Goal: Task Accomplishment & Management: Complete application form

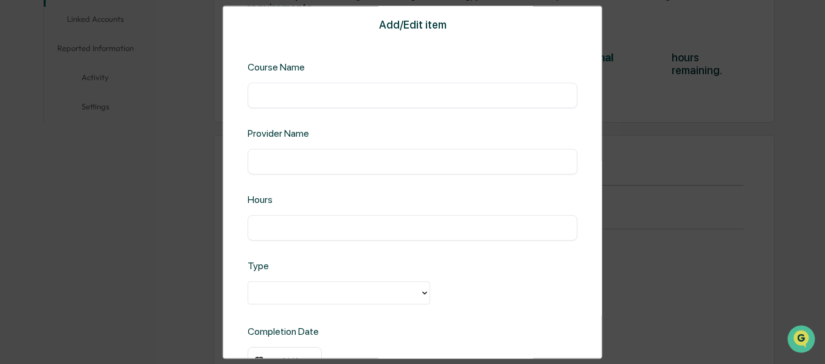
click at [392, 100] on input "text" at bounding box center [412, 95] width 311 height 12
click at [373, 101] on input "*****" at bounding box center [412, 95] width 311 height 12
type input "*****"
type input "**********"
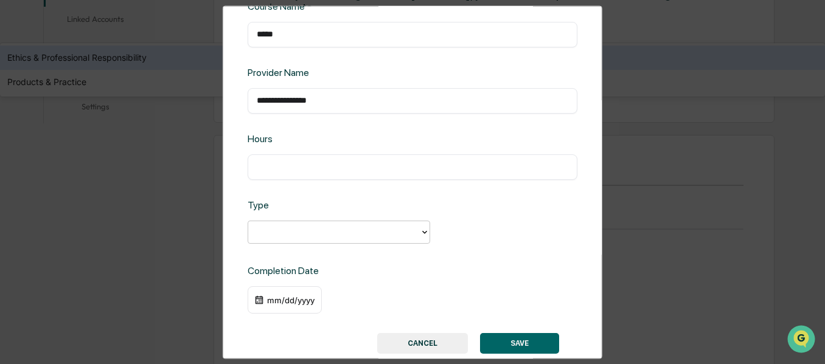
click at [417, 229] on div at bounding box center [333, 232] width 171 height 19
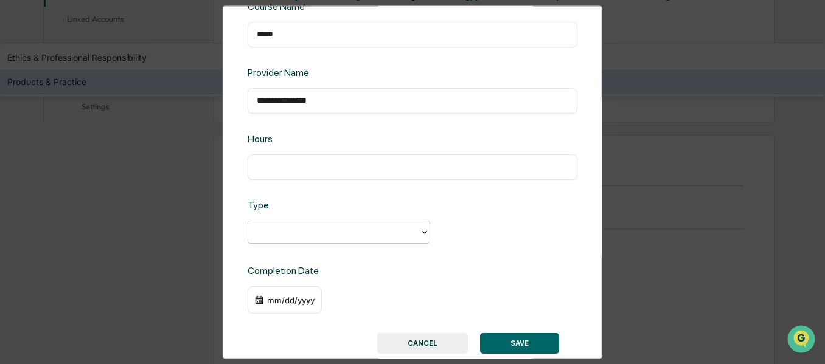
click at [342, 94] on div "Products & Practice" at bounding box center [412, 82] width 825 height 24
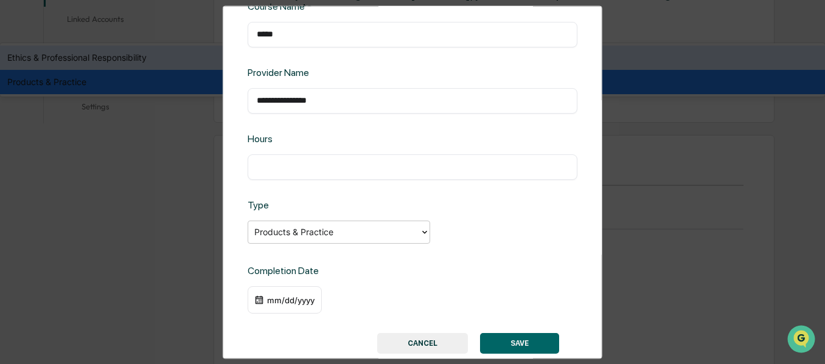
click at [390, 235] on div at bounding box center [333, 233] width 159 height 14
click at [365, 70] on div "Ethics & Professional Responsibility" at bounding box center [412, 58] width 825 height 24
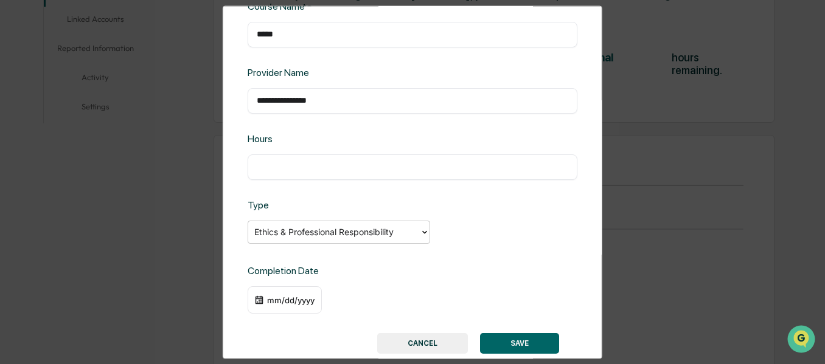
click at [400, 228] on div at bounding box center [333, 233] width 159 height 14
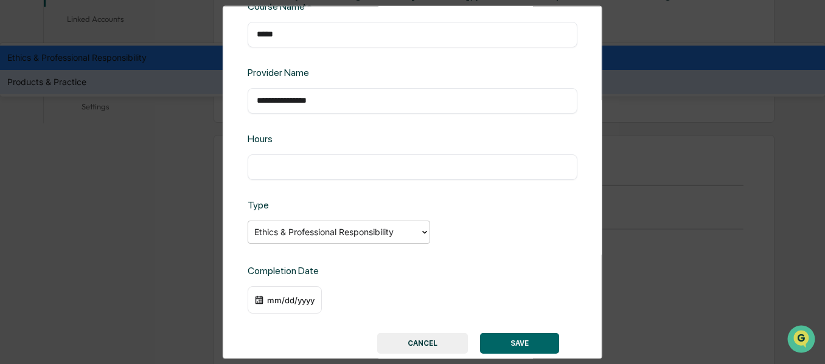
click at [341, 94] on div "Products & Practice" at bounding box center [412, 82] width 825 height 24
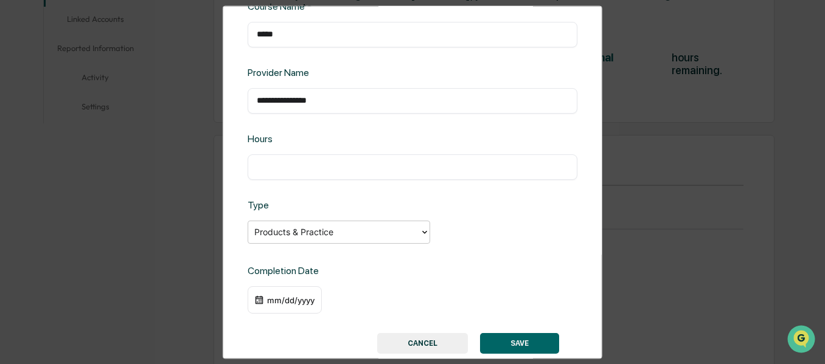
click at [380, 167] on input "text" at bounding box center [412, 167] width 311 height 12
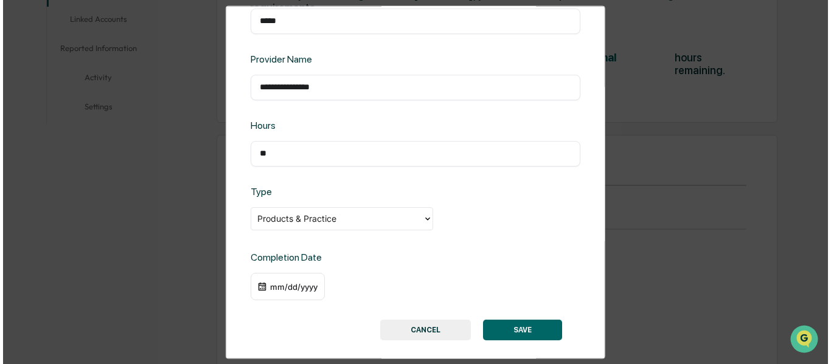
scroll to position [87, 0]
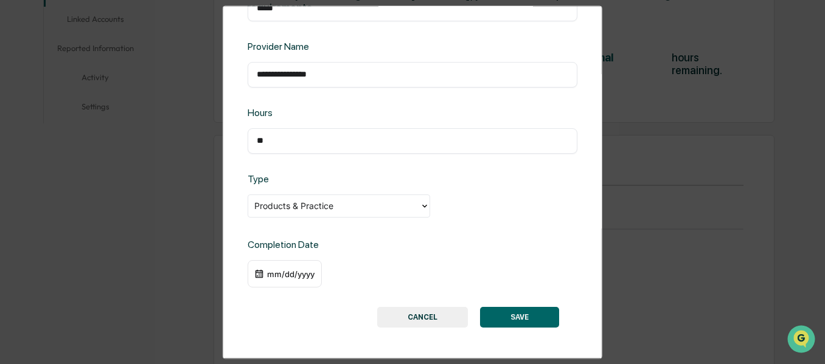
type input "**"
click at [291, 273] on div "mm/dd/yyyy" at bounding box center [290, 274] width 49 height 10
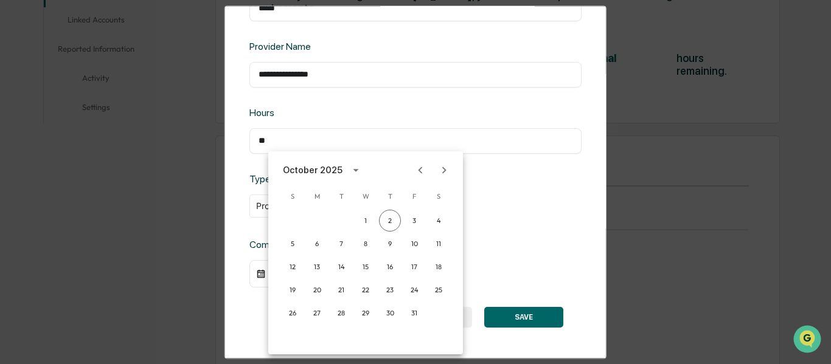
click at [349, 168] on icon "calendar view is open, switch to year view" at bounding box center [355, 170] width 13 height 13
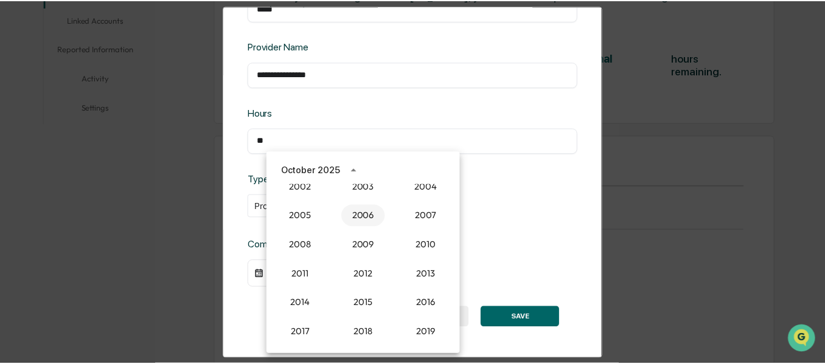
scroll to position [944, 0]
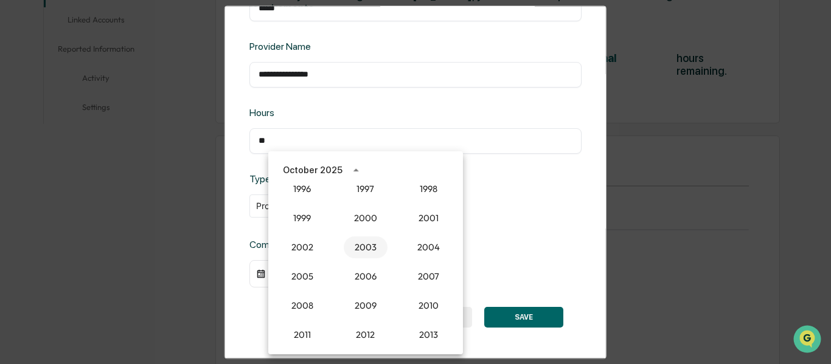
click at [367, 251] on button "2003" at bounding box center [366, 248] width 44 height 22
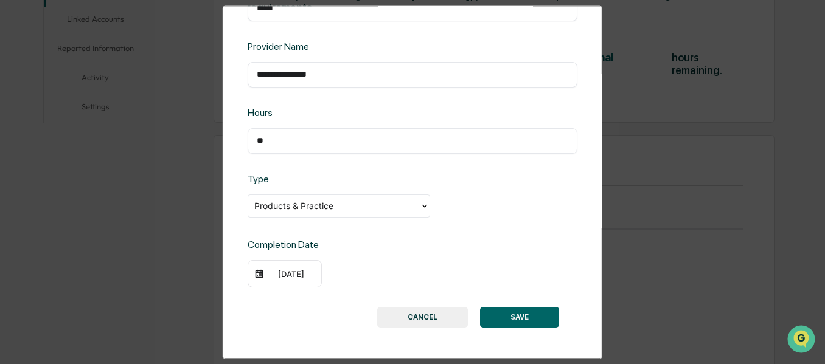
click at [289, 276] on div "10/02/2003" at bounding box center [290, 274] width 49 height 10
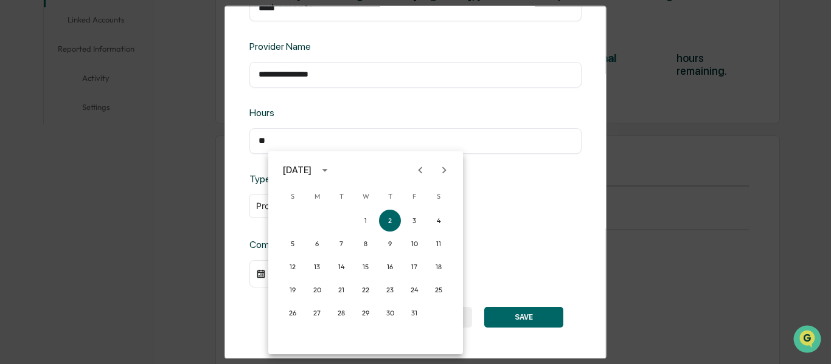
click at [451, 169] on button "Next month" at bounding box center [443, 170] width 23 height 23
click at [434, 270] on button "15" at bounding box center [438, 267] width 22 height 22
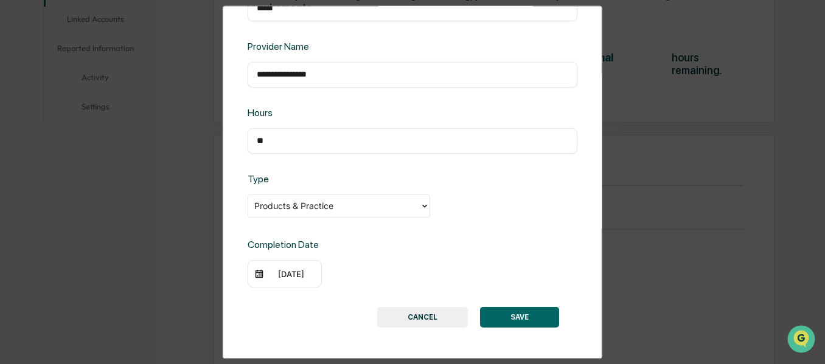
click at [520, 322] on button "SAVE" at bounding box center [519, 318] width 79 height 21
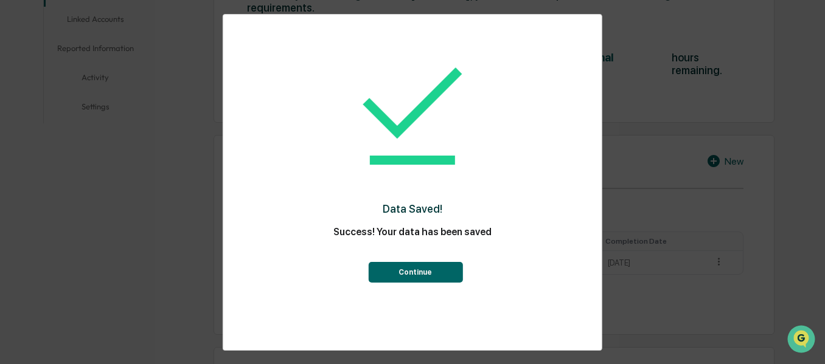
click at [450, 277] on button "Continue" at bounding box center [415, 272] width 94 height 21
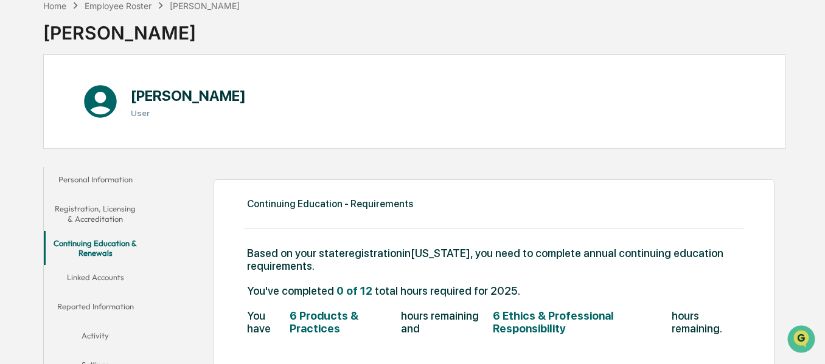
scroll to position [122, 0]
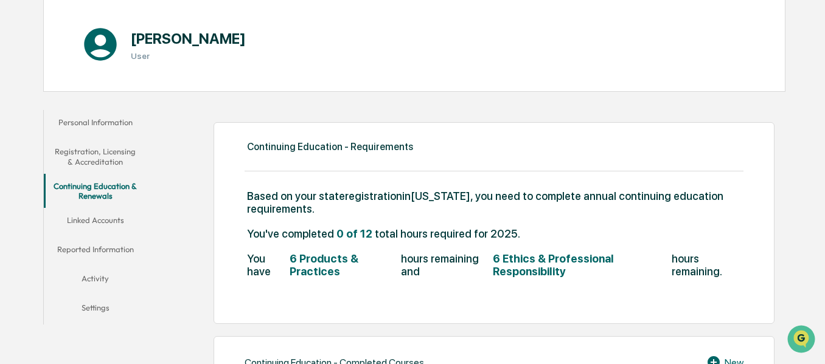
click at [104, 226] on button "Linked Accounts" at bounding box center [95, 222] width 103 height 29
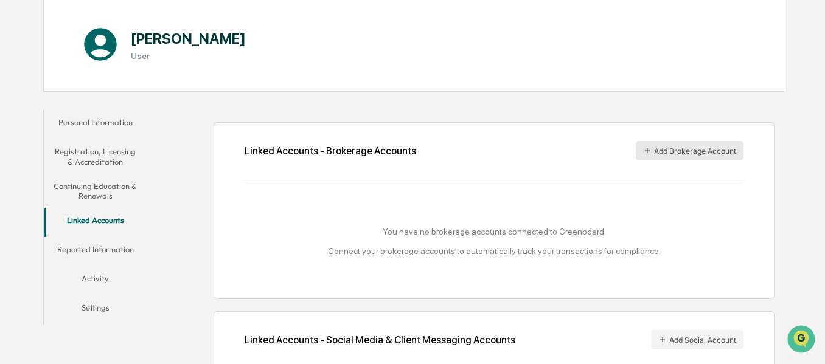
click at [666, 151] on button "Add Brokerage Account" at bounding box center [689, 150] width 108 height 19
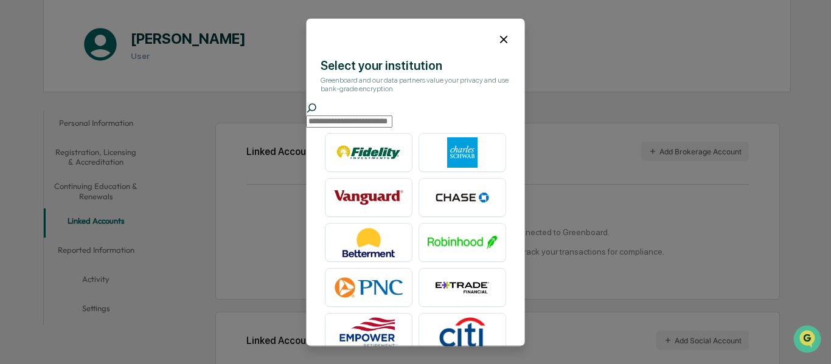
click at [500, 38] on icon at bounding box center [503, 39] width 7 height 7
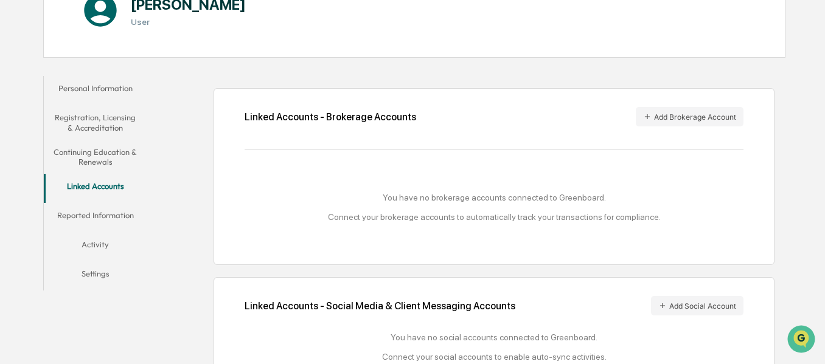
scroll to position [190, 0]
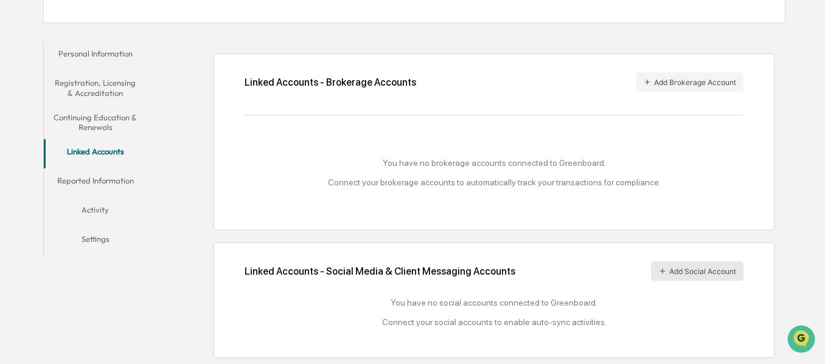
click at [708, 274] on button "Add Social Account" at bounding box center [697, 270] width 92 height 19
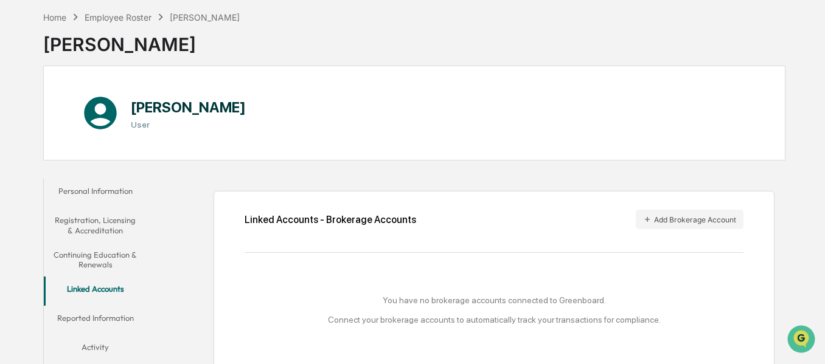
scroll to position [175, 0]
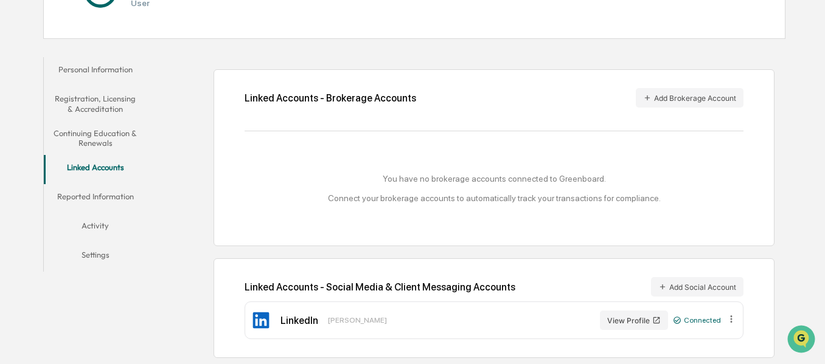
click at [92, 193] on button "Reported Information" at bounding box center [95, 198] width 103 height 29
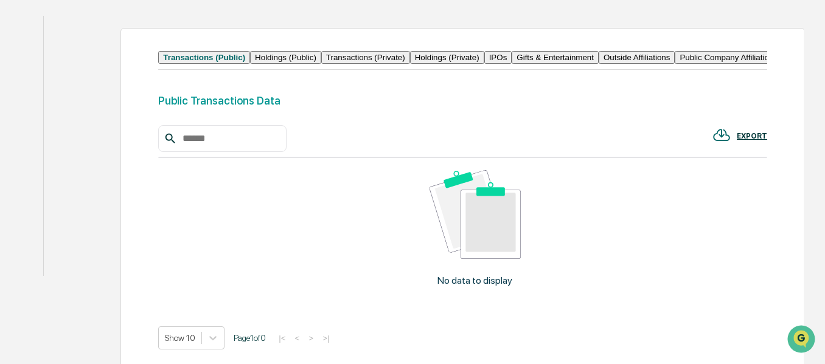
scroll to position [235, 0]
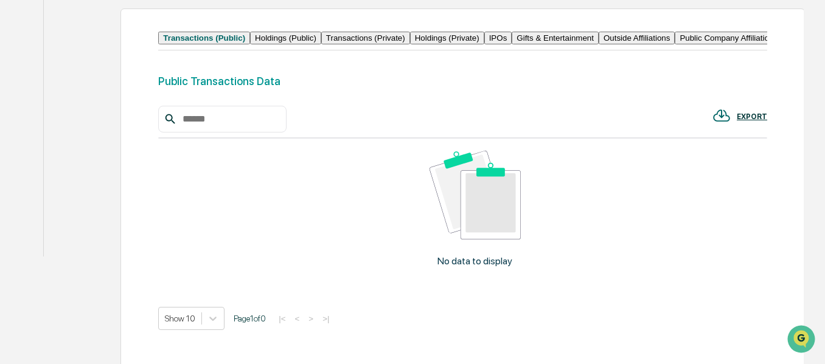
click at [321, 43] on button "Holdings (Public)" at bounding box center [285, 38] width 71 height 13
click at [511, 44] on button "Gifts & Entertainment" at bounding box center [554, 38] width 87 height 13
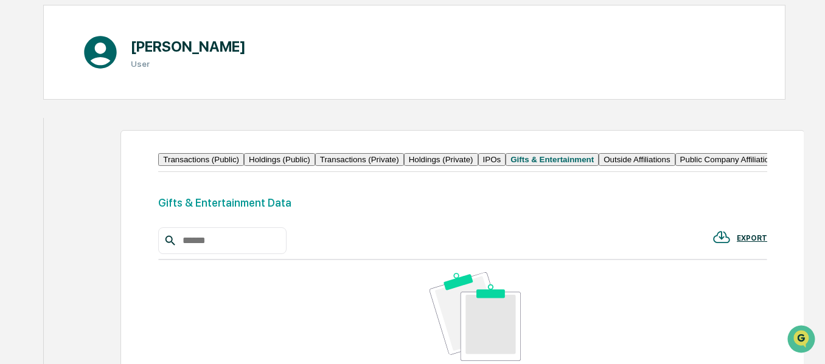
scroll to position [175, 0]
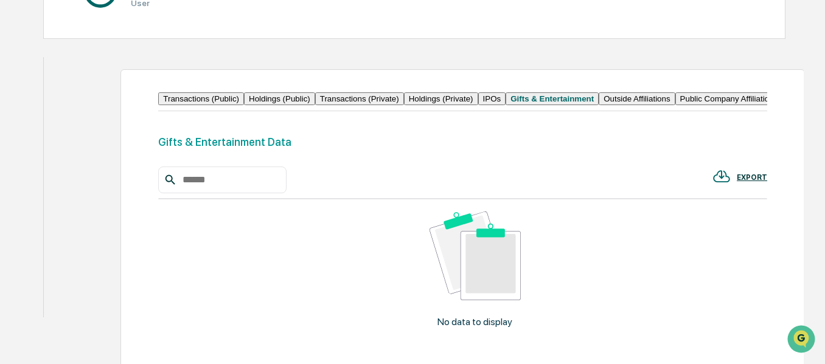
click at [675, 105] on button "Public Company Affiliations" at bounding box center [729, 98] width 108 height 13
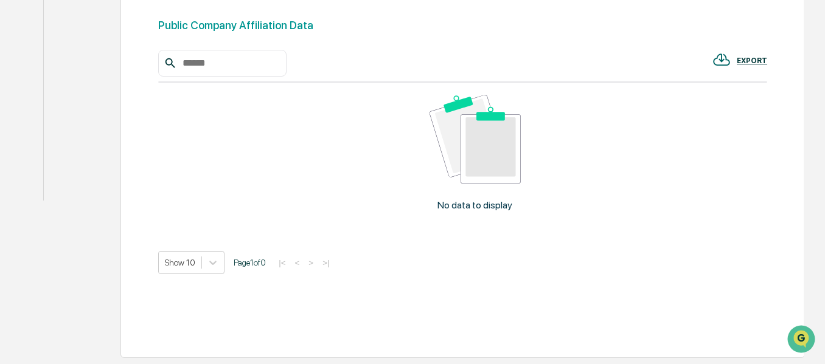
scroll to position [146, 0]
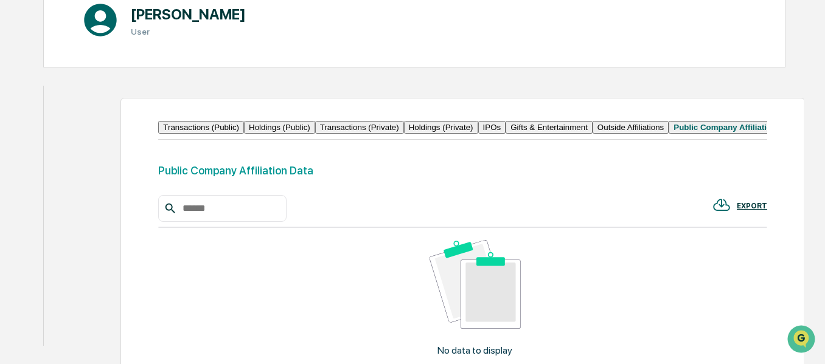
click at [244, 132] on button "Transactions (Public)" at bounding box center [201, 127] width 86 height 13
click at [321, 131] on button "Holdings (Public)" at bounding box center [285, 127] width 71 height 13
click at [409, 130] on button "Transactions (Private)" at bounding box center [364, 127] width 89 height 13
click at [483, 130] on button "Holdings (Private)" at bounding box center [446, 127] width 74 height 13
click at [511, 131] on button "IPOs" at bounding box center [497, 127] width 28 height 13
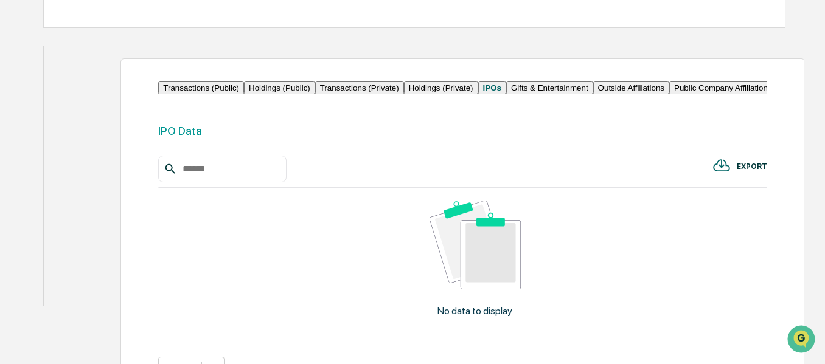
scroll to position [207, 0]
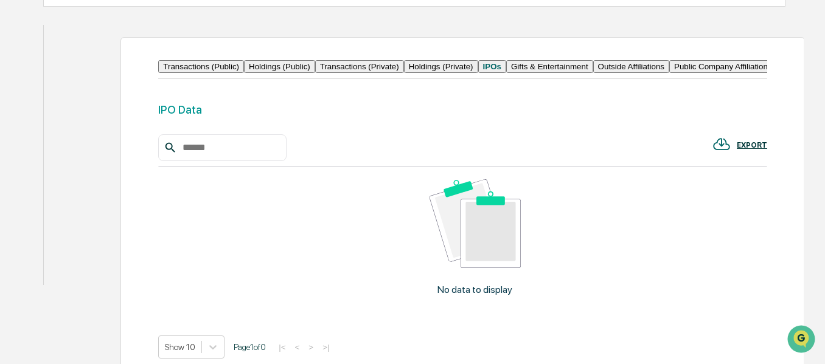
click at [506, 73] on button "Gifts & Entertainment" at bounding box center [549, 66] width 87 height 13
click at [598, 73] on button "Outside Affiliations" at bounding box center [636, 66] width 76 height 13
click at [676, 73] on button "Public Company Affiliations" at bounding box center [730, 66] width 108 height 13
click at [786, 73] on button "Client Affiliations" at bounding box center [820, 66] width 69 height 13
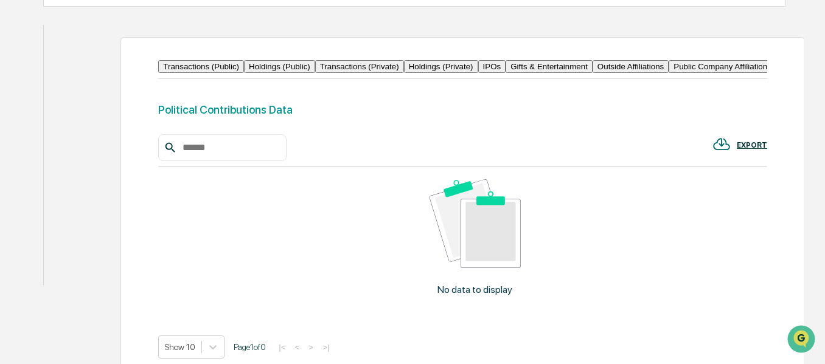
scroll to position [328, 0]
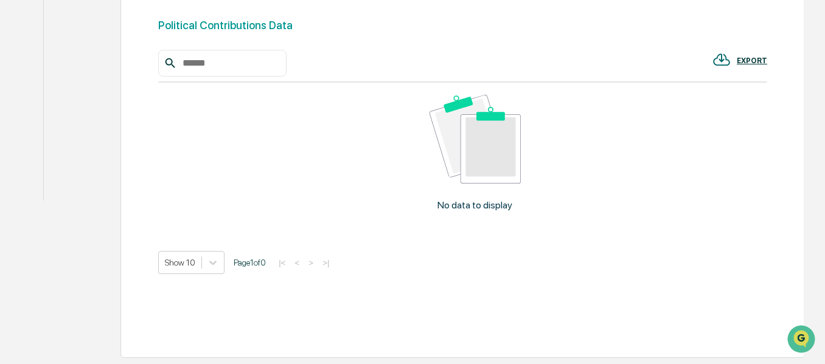
click at [281, 71] on input "text" at bounding box center [229, 63] width 103 height 16
type input "**********"
click at [281, 71] on input "**********" at bounding box center [229, 63] width 103 height 16
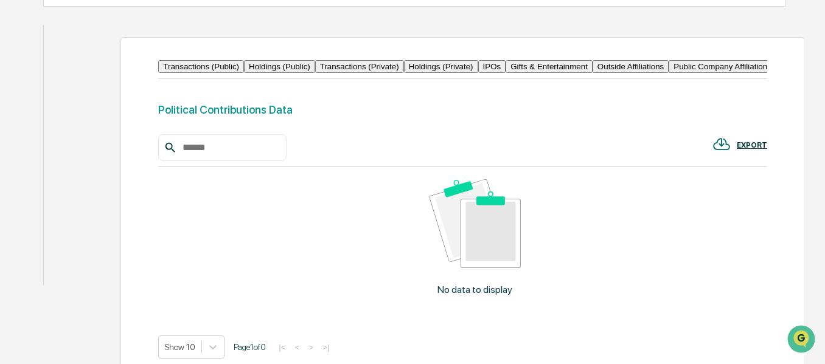
click at [96, 158] on button "Linked Accounts" at bounding box center [71, 175] width 55 height 35
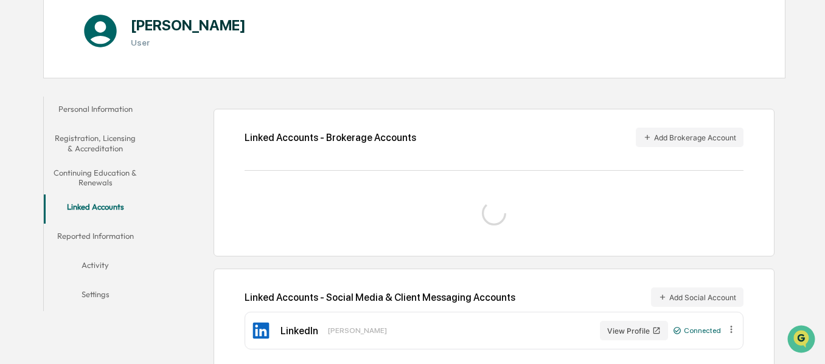
scroll to position [175, 0]
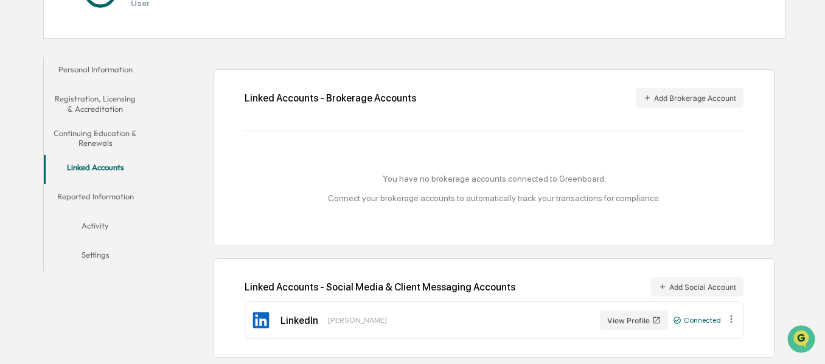
click at [112, 199] on button "Reported Information" at bounding box center [95, 198] width 103 height 29
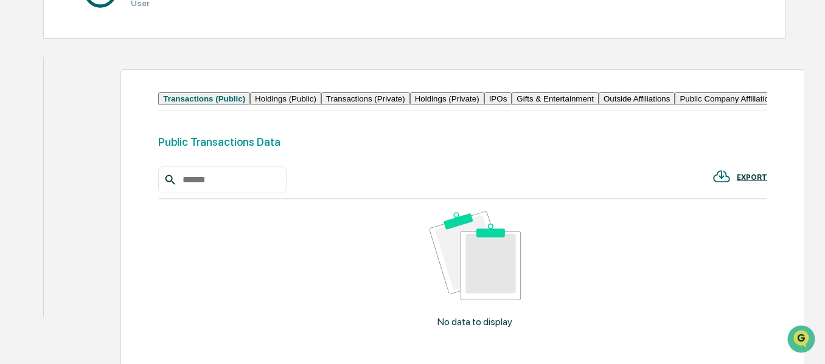
click at [99, 259] on button "Activity" at bounding box center [71, 273] width 55 height 29
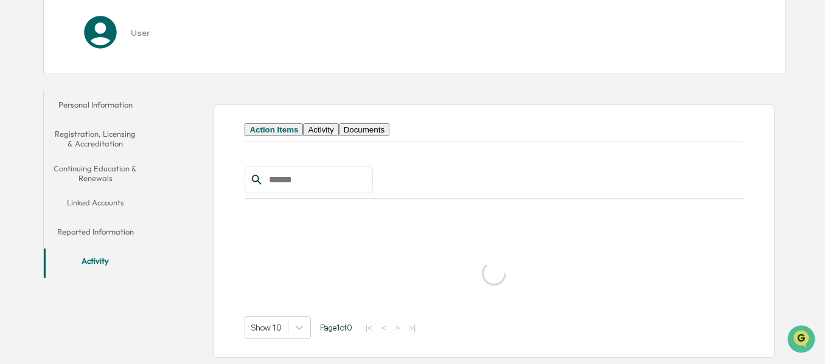
scroll to position [175, 0]
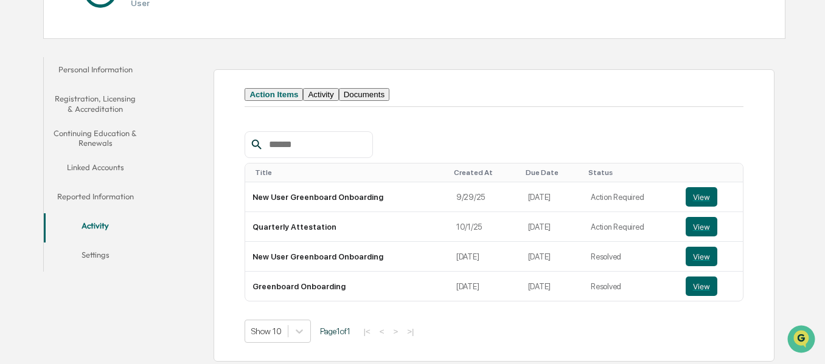
click at [338, 101] on button "Activity" at bounding box center [320, 94] width 35 height 13
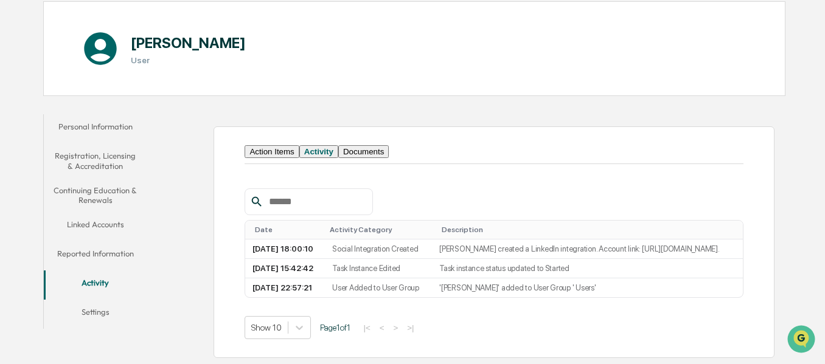
scroll to position [159, 0]
click at [389, 145] on button "Documents" at bounding box center [363, 151] width 50 height 13
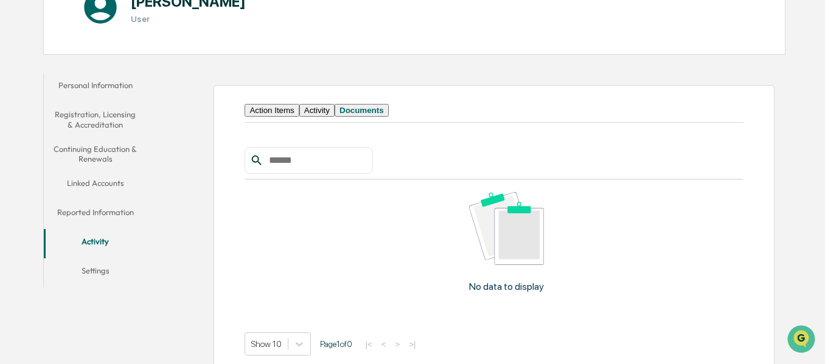
click at [270, 117] on button "Action Items" at bounding box center [271, 110] width 54 height 13
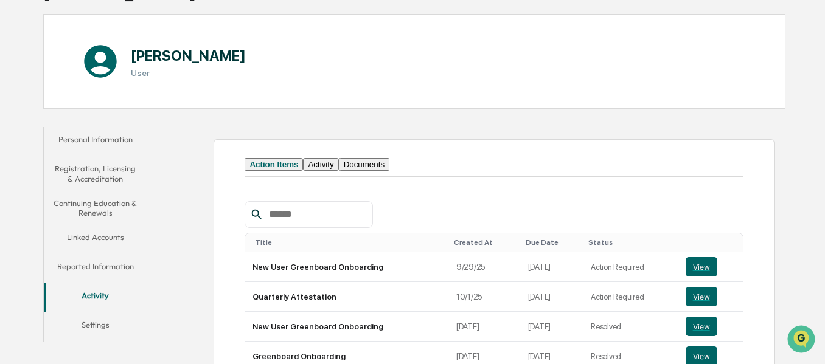
scroll to position [0, 0]
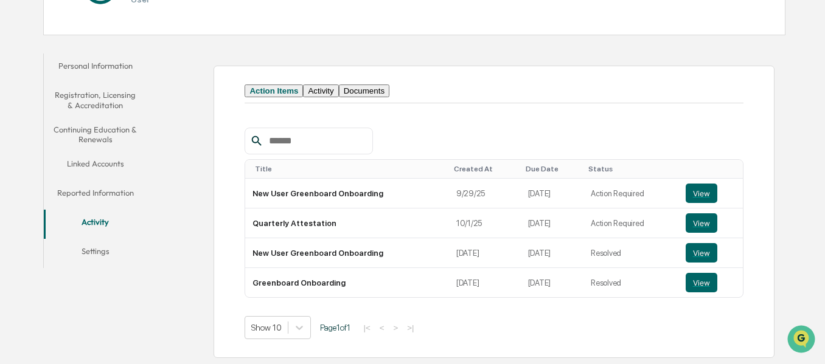
click at [111, 240] on button "Settings" at bounding box center [95, 253] width 103 height 29
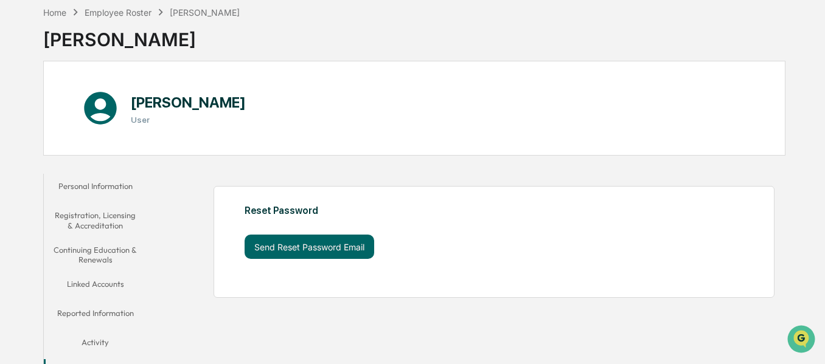
scroll to position [82, 0]
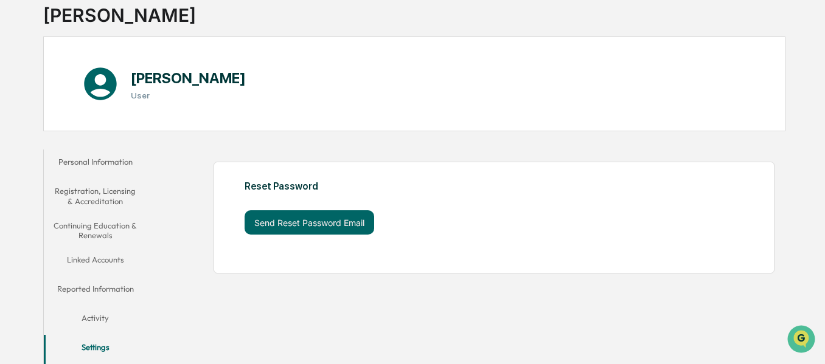
click at [122, 161] on button "Personal Information" at bounding box center [95, 164] width 103 height 29
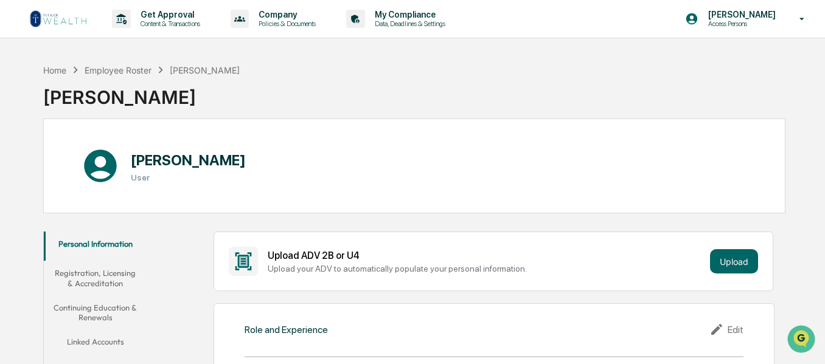
click at [65, 26] on img at bounding box center [58, 18] width 58 height 19
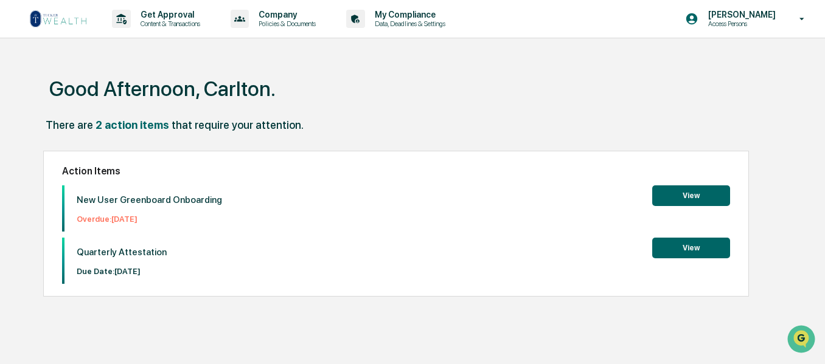
click at [680, 198] on button "View" at bounding box center [691, 195] width 78 height 21
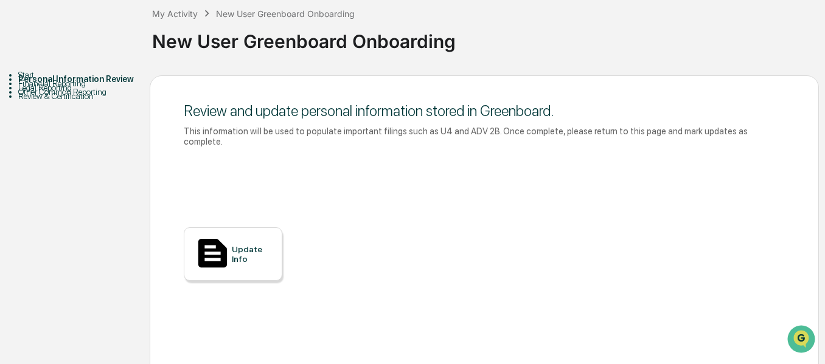
scroll to position [132, 0]
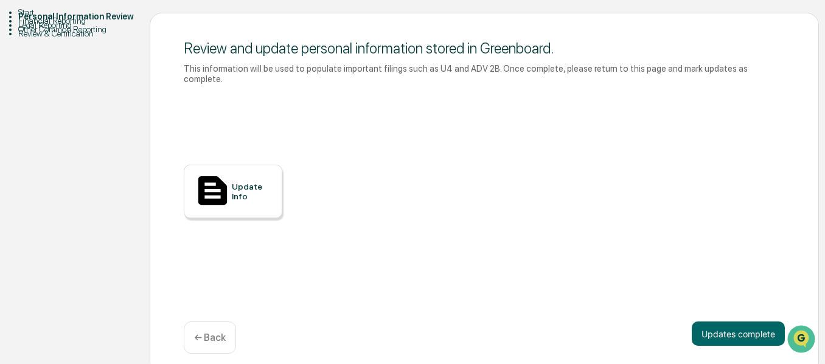
click at [249, 188] on div "Update Info" at bounding box center [252, 191] width 41 height 19
click at [728, 322] on button "Updates complete" at bounding box center [737, 334] width 93 height 24
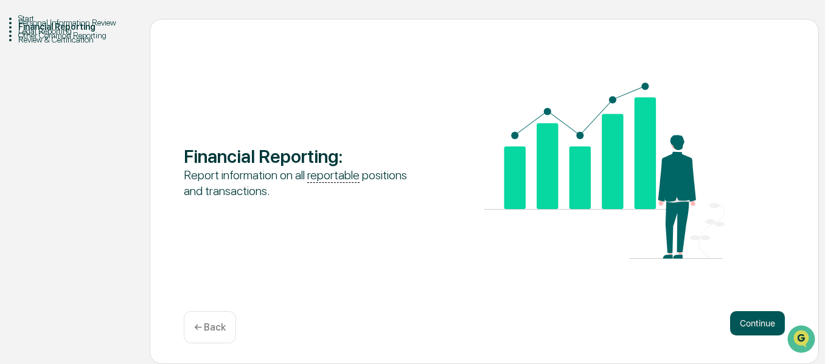
click at [760, 320] on button "Continue" at bounding box center [757, 323] width 55 height 24
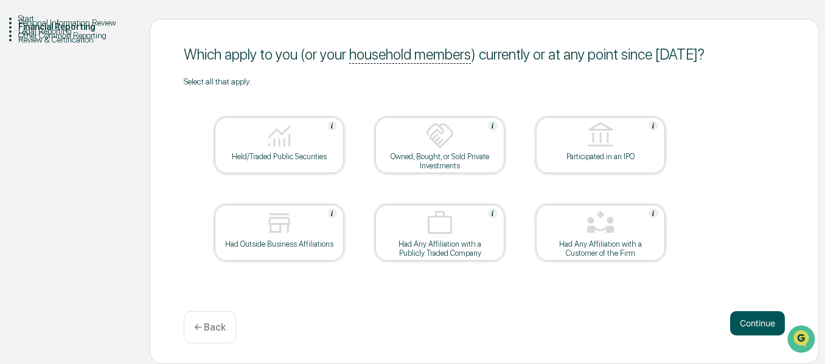
click at [762, 319] on button "Continue" at bounding box center [757, 323] width 55 height 24
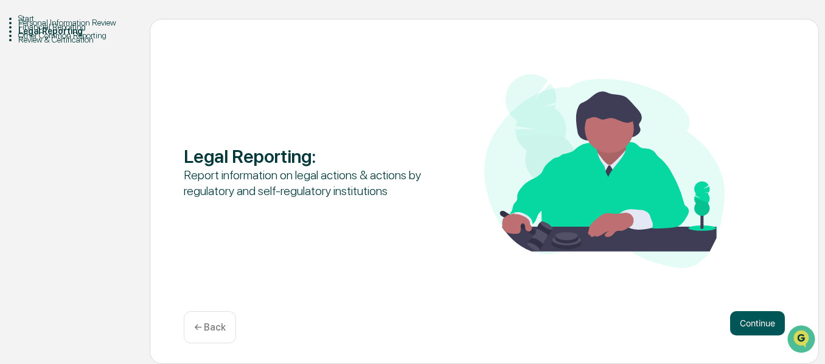
click at [761, 321] on button "Continue" at bounding box center [757, 323] width 55 height 24
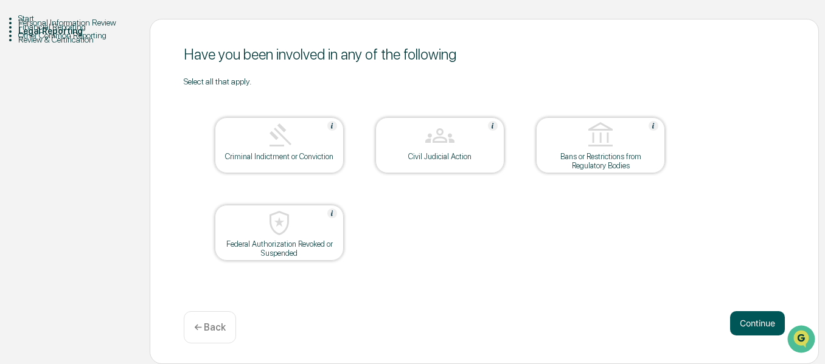
click at [738, 320] on button "Continue" at bounding box center [757, 323] width 55 height 24
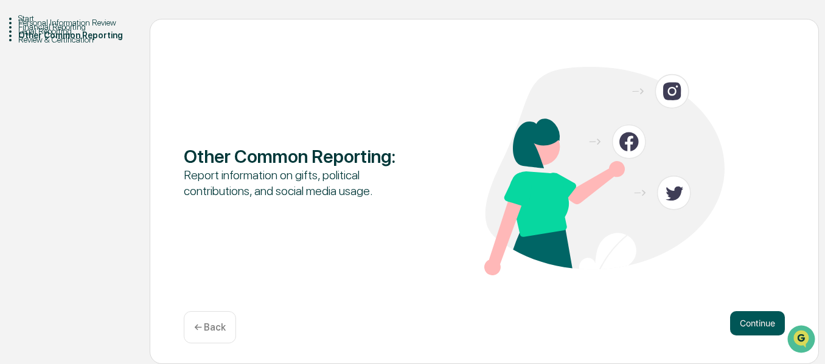
click at [750, 320] on button "Continue" at bounding box center [757, 323] width 55 height 24
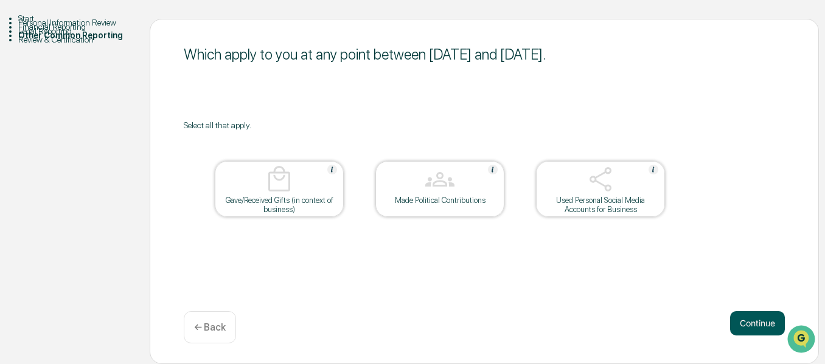
click at [767, 325] on button "Continue" at bounding box center [757, 323] width 55 height 24
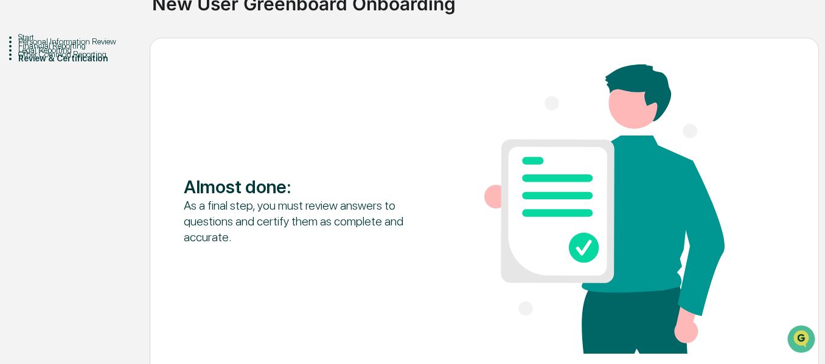
click at [749, 320] on div "Almost done : As a final step, you must review answers to questions and certify…" at bounding box center [484, 210] width 601 height 292
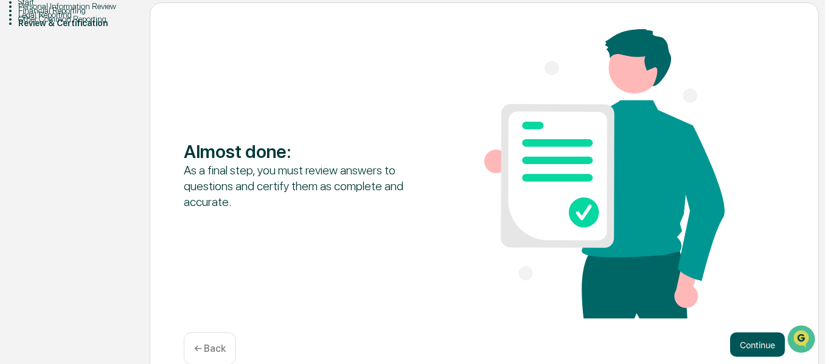
scroll to position [164, 0]
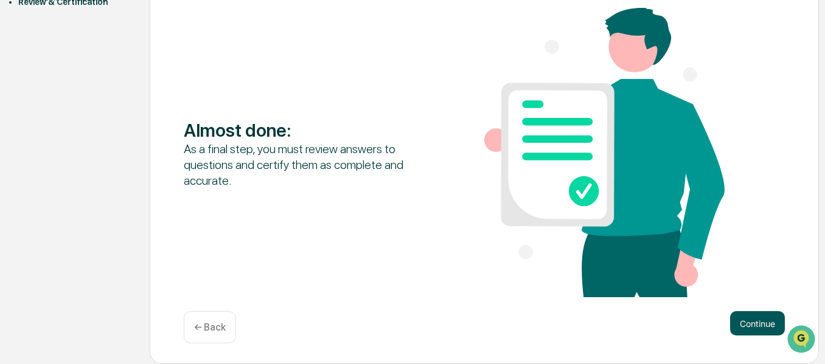
click at [746, 324] on button "Continue" at bounding box center [757, 323] width 55 height 24
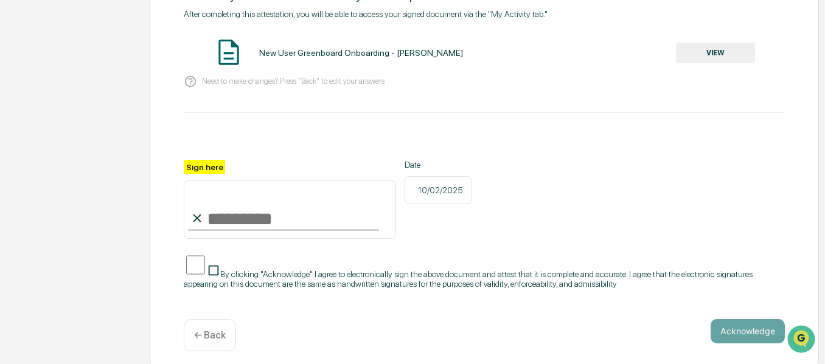
scroll to position [187, 0]
click at [221, 216] on input "Sign here" at bounding box center [290, 209] width 212 height 58
type input "**********"
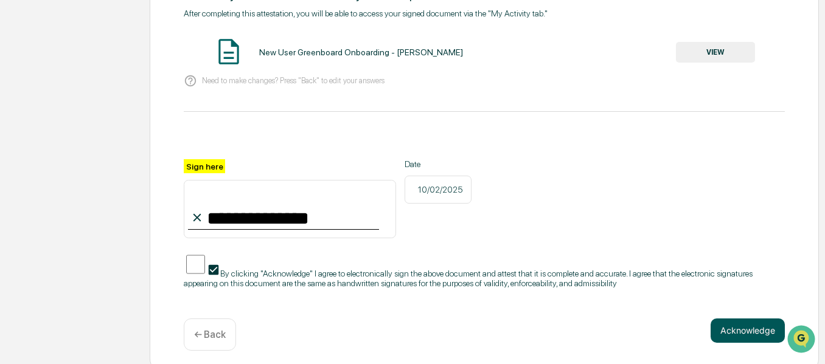
click at [730, 319] on button "Acknowledge" at bounding box center [747, 331] width 74 height 24
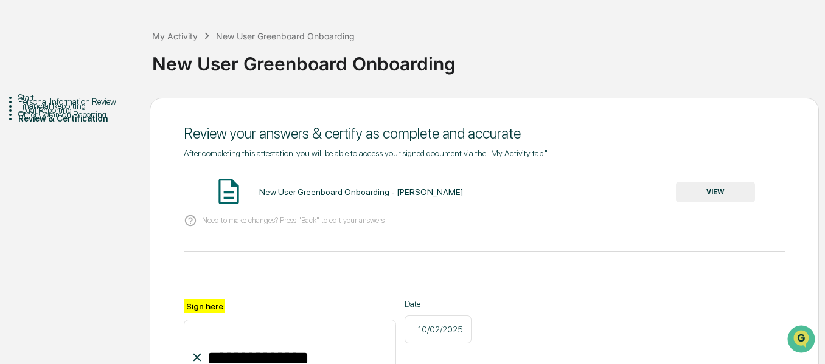
scroll to position [65, 0]
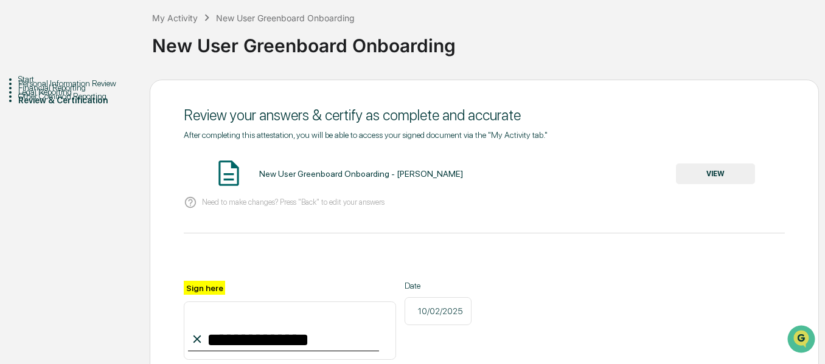
click at [705, 176] on button "VIEW" at bounding box center [715, 174] width 79 height 21
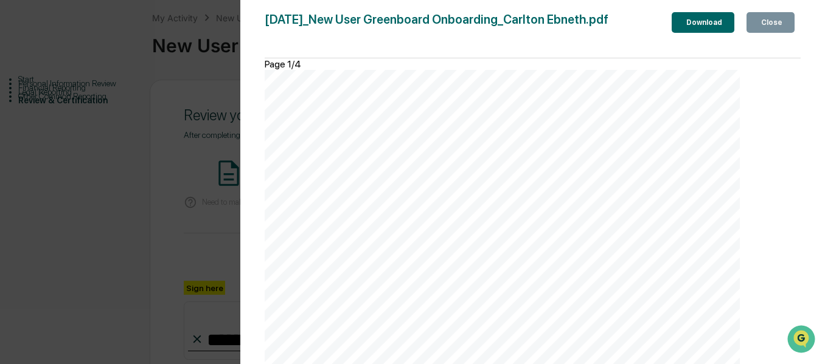
click at [694, 22] on div "Download" at bounding box center [702, 22] width 38 height 9
click at [766, 15] on button "Close" at bounding box center [770, 22] width 48 height 21
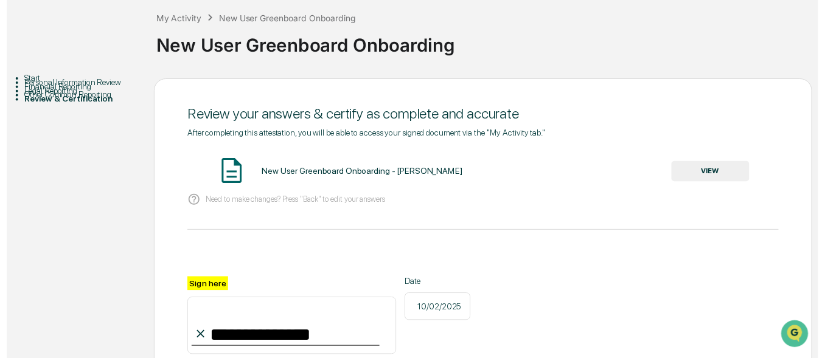
scroll to position [201, 0]
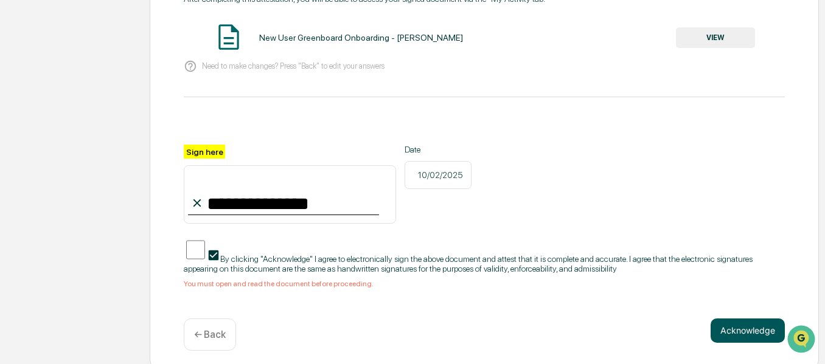
click at [758, 330] on button "Acknowledge" at bounding box center [747, 331] width 74 height 24
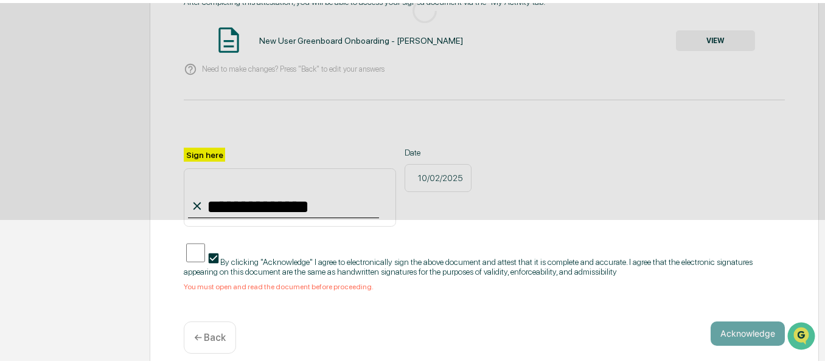
scroll to position [126, 0]
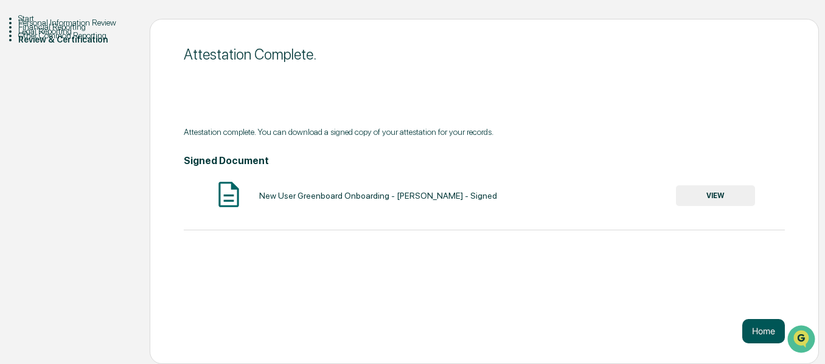
click at [772, 334] on button "Home" at bounding box center [763, 331] width 43 height 24
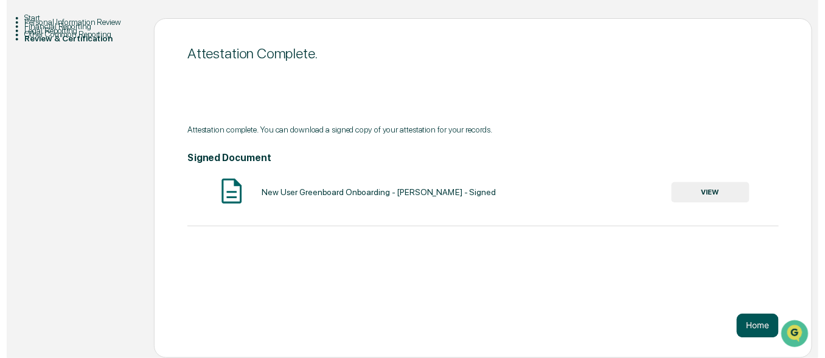
scroll to position [58, 0]
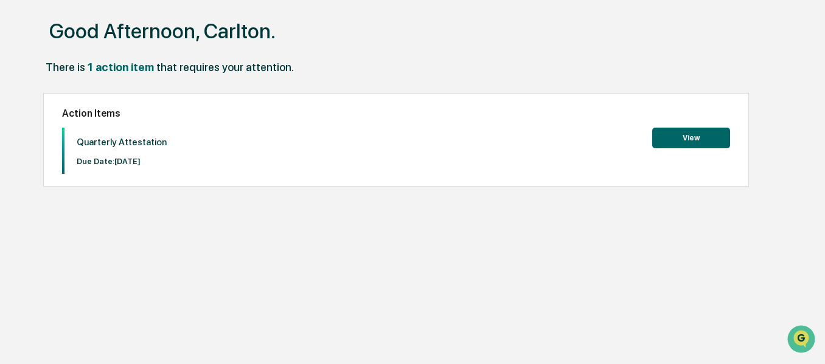
click at [691, 145] on button "View" at bounding box center [691, 138] width 78 height 21
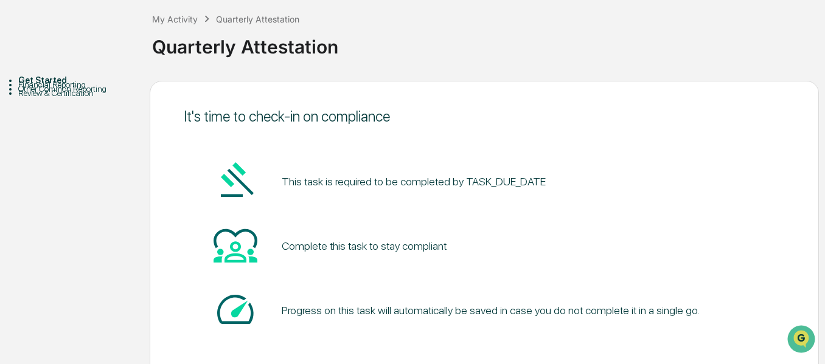
scroll to position [126, 0]
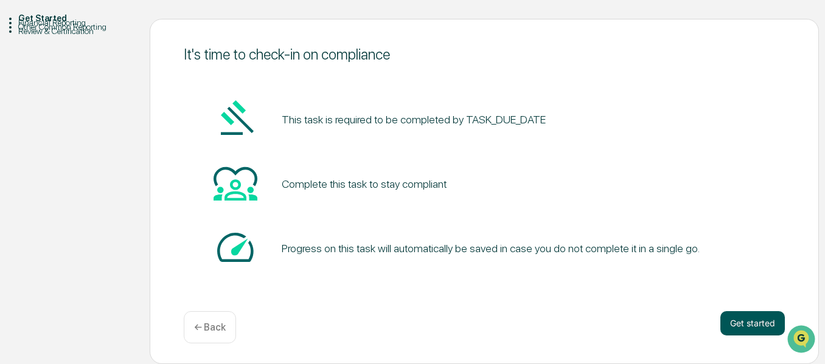
click at [760, 330] on button "Get started" at bounding box center [752, 323] width 64 height 24
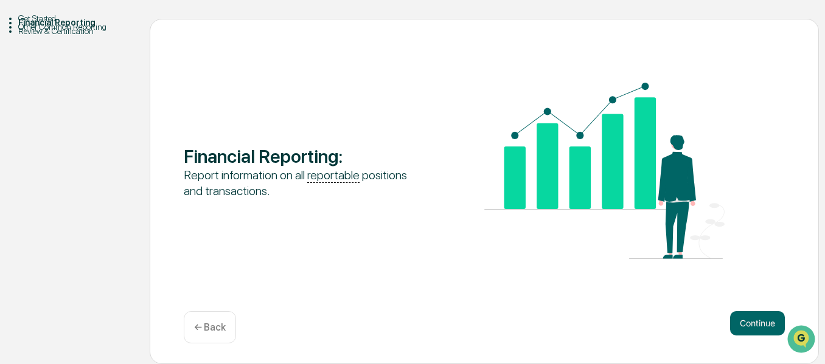
click at [744, 310] on div "Financial Reporting : Report information on all reportable positions and transa…" at bounding box center [484, 191] width 669 height 345
click at [770, 327] on button "Continue" at bounding box center [757, 323] width 55 height 24
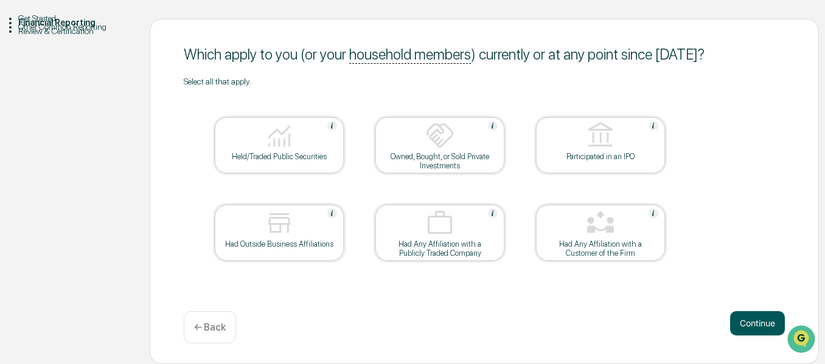
click at [764, 315] on button "Continue" at bounding box center [757, 323] width 55 height 24
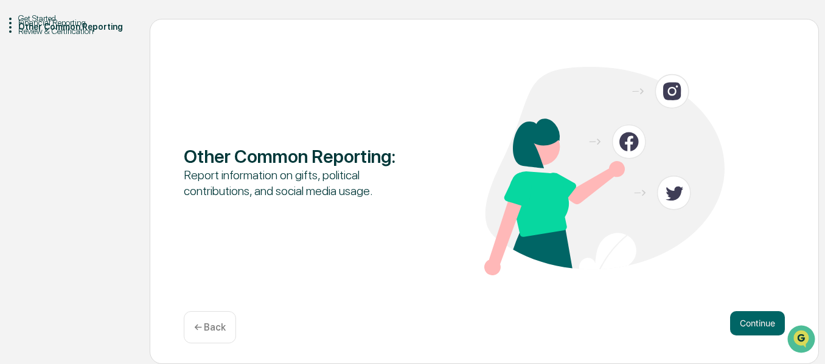
click at [764, 315] on button "Continue" at bounding box center [757, 323] width 55 height 24
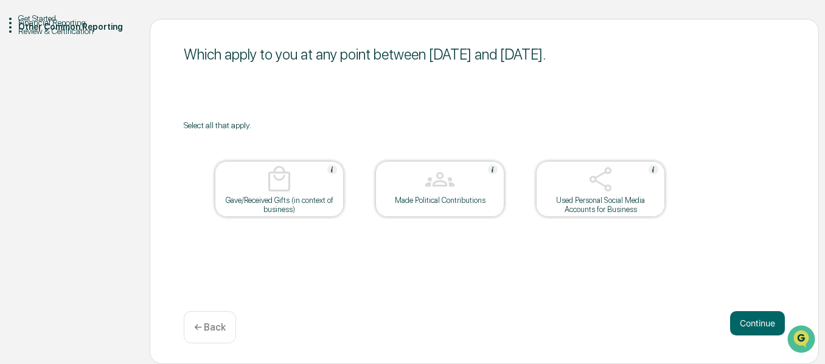
click at [764, 315] on button "Continue" at bounding box center [757, 323] width 55 height 24
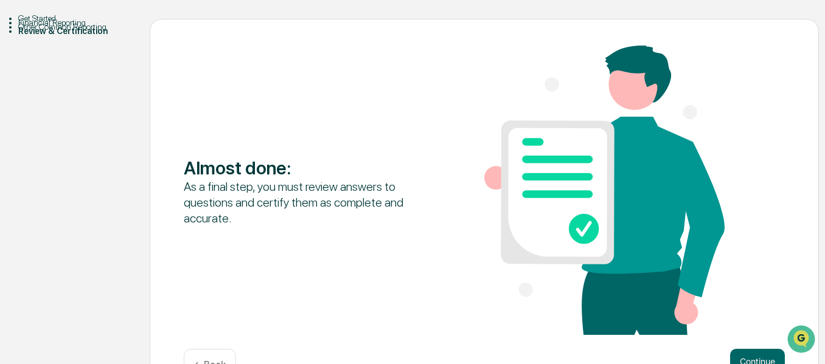
scroll to position [164, 0]
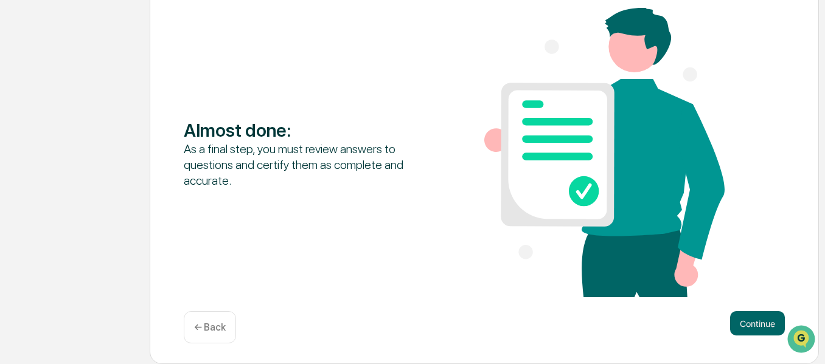
click at [764, 315] on button "Continue" at bounding box center [757, 323] width 55 height 24
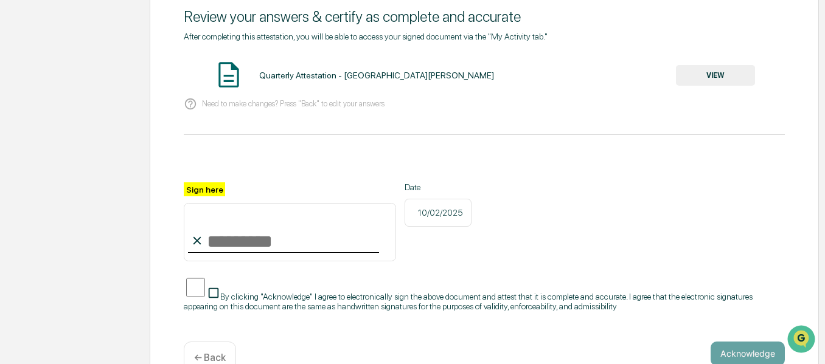
scroll to position [42, 0]
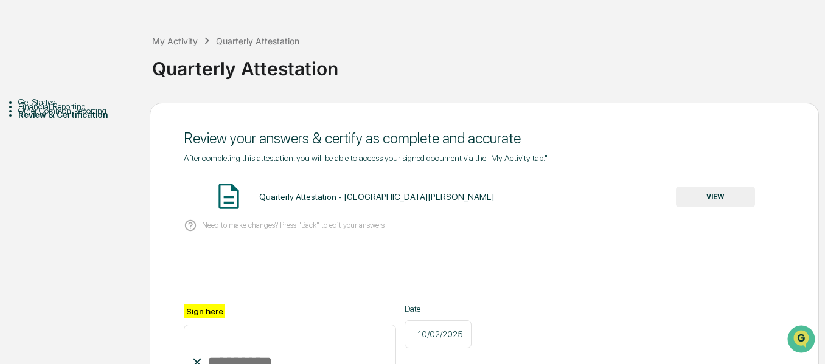
click at [705, 195] on button "VIEW" at bounding box center [715, 197] width 79 height 21
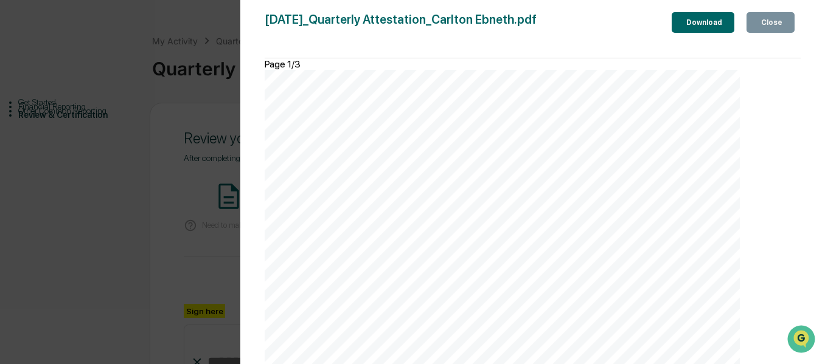
click at [689, 27] on div "Download" at bounding box center [702, 22] width 38 height 9
drag, startPoint x: 806, startPoint y: 55, endPoint x: 792, endPoint y: 46, distance: 15.9
click at [806, 55] on div "Version History 10/02/2025, 06:04 PM Carlton Ebneth 2025-10-02_Quarterly Attest…" at bounding box center [532, 194] width 584 height 389
click at [782, 32] on button "Close" at bounding box center [770, 22] width 48 height 21
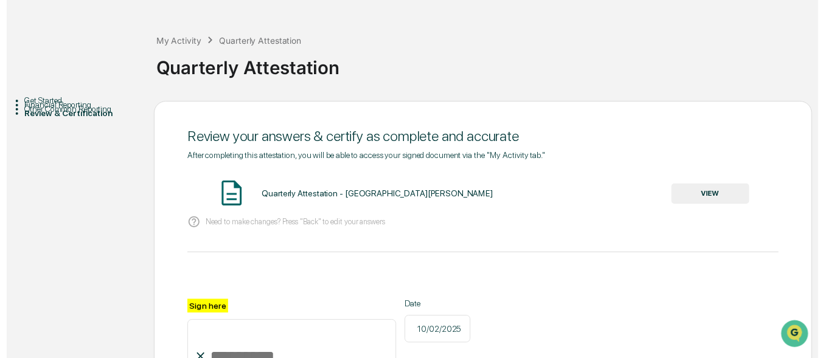
scroll to position [164, 0]
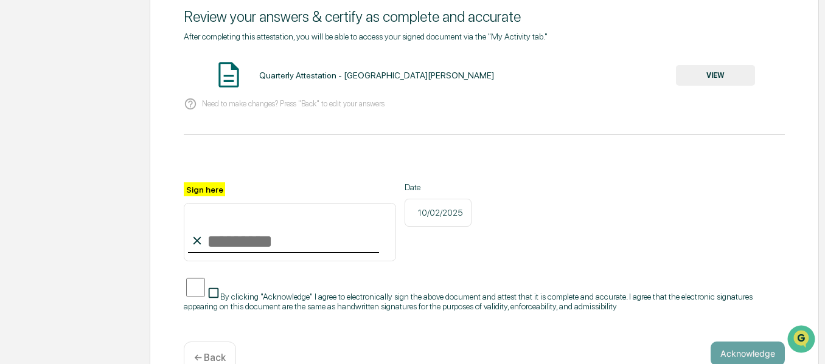
click at [278, 240] on input "Sign here" at bounding box center [290, 232] width 212 height 58
type input "**********"
click at [260, 292] on span "By clicking "Acknowledge" I agree to electronically sign the above document and…" at bounding box center [468, 301] width 569 height 19
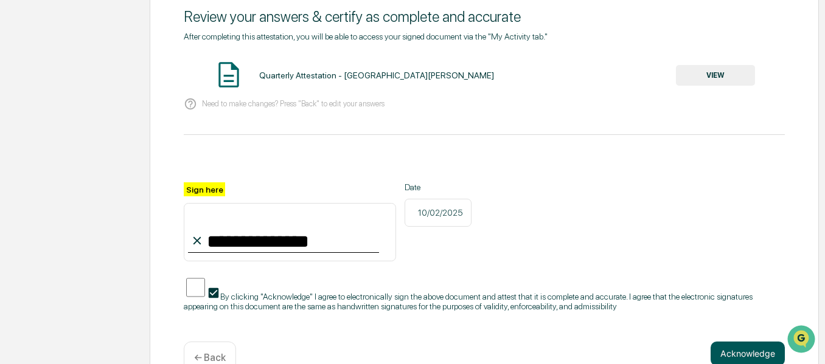
click at [738, 342] on button "Acknowledge" at bounding box center [747, 354] width 74 height 24
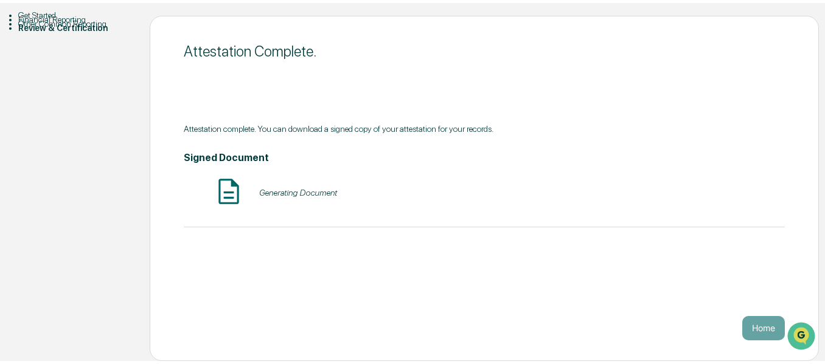
scroll to position [126, 0]
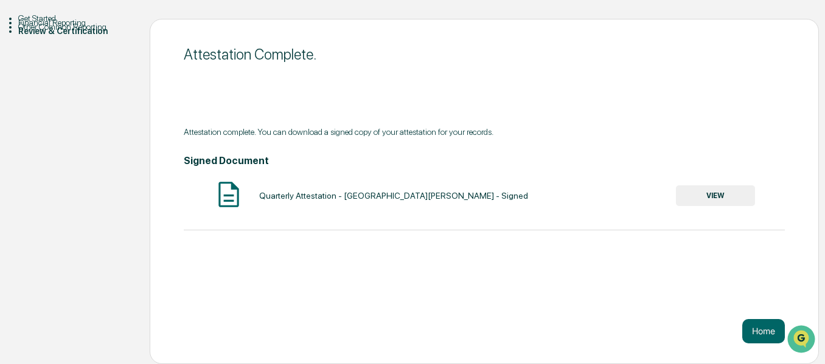
click at [784, 331] on button "Home" at bounding box center [763, 331] width 43 height 24
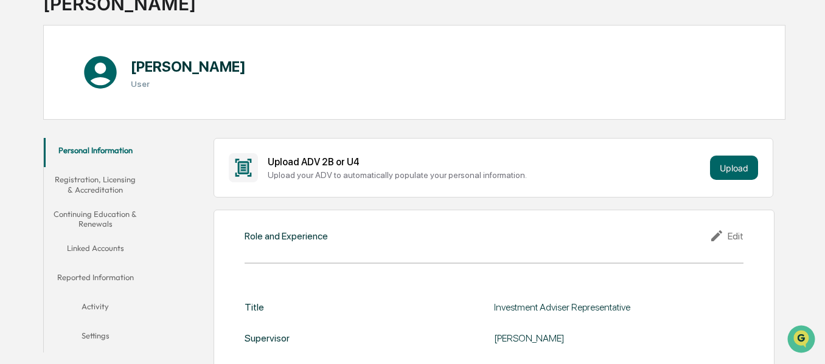
scroll to position [61, 0]
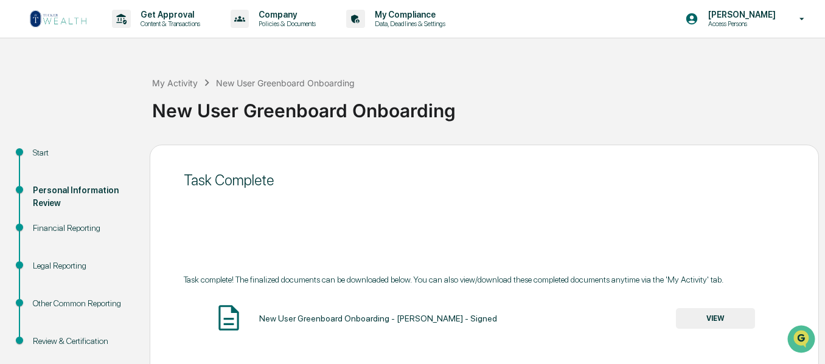
click at [71, 20] on img at bounding box center [58, 18] width 58 height 19
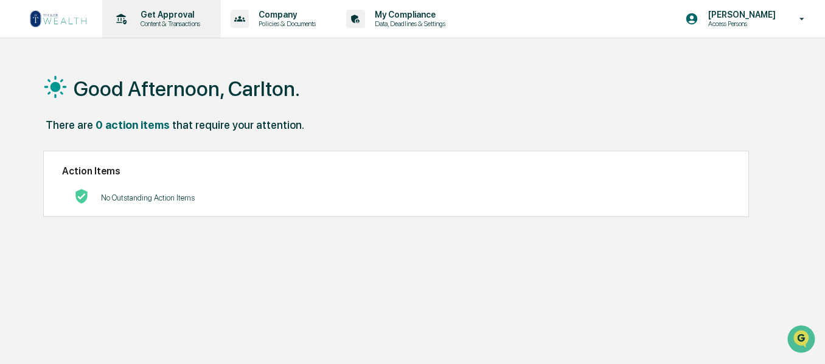
click at [170, 15] on p "Get Approval" at bounding box center [168, 15] width 75 height 10
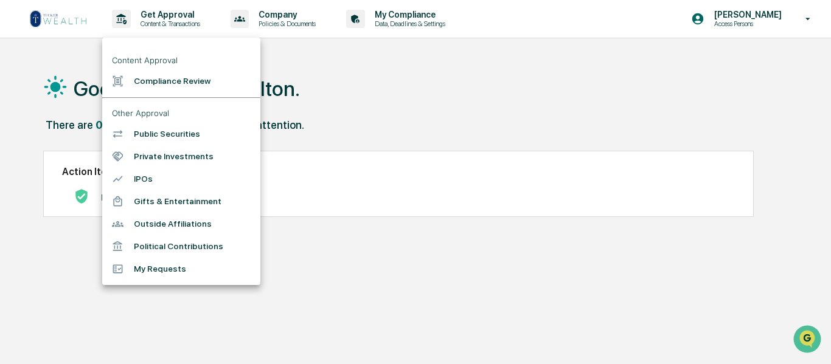
click at [303, 84] on div at bounding box center [415, 182] width 831 height 364
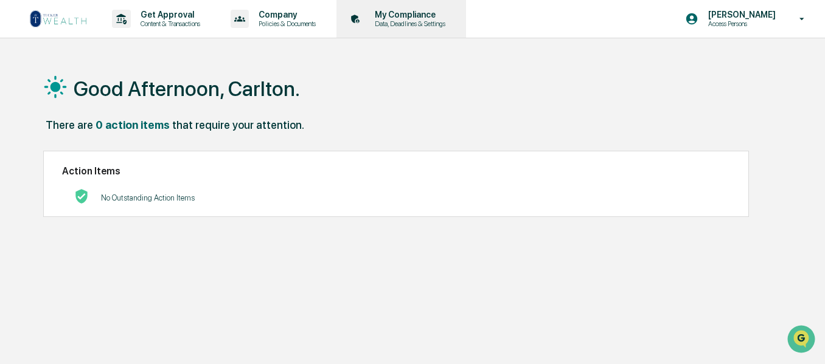
click at [418, 19] on p "Data, Deadlines & Settings" at bounding box center [408, 23] width 86 height 9
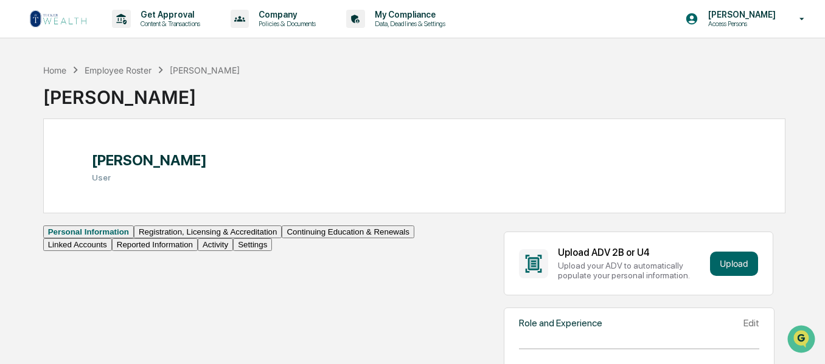
click at [54, 21] on img at bounding box center [58, 18] width 58 height 19
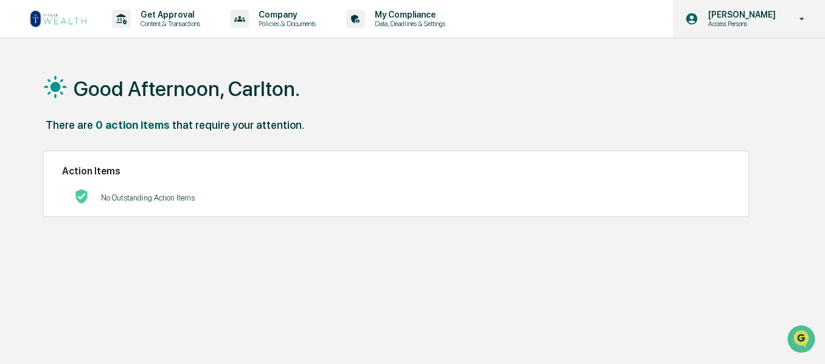
click at [780, 21] on p "Access Persons" at bounding box center [739, 23] width 83 height 9
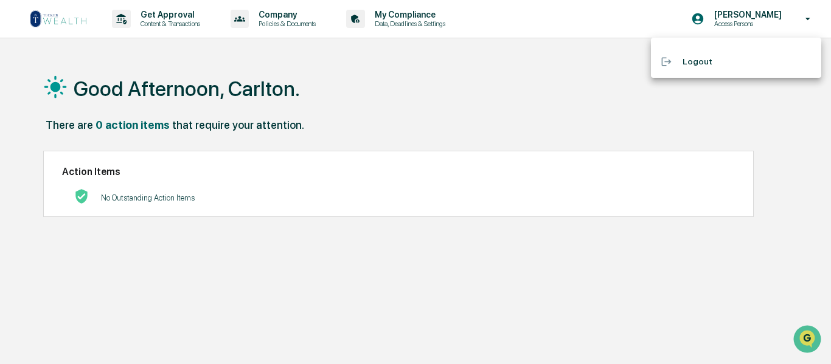
click at [693, 58] on li "Logout" at bounding box center [736, 61] width 170 height 22
